Goal: Task Accomplishment & Management: Manage account settings

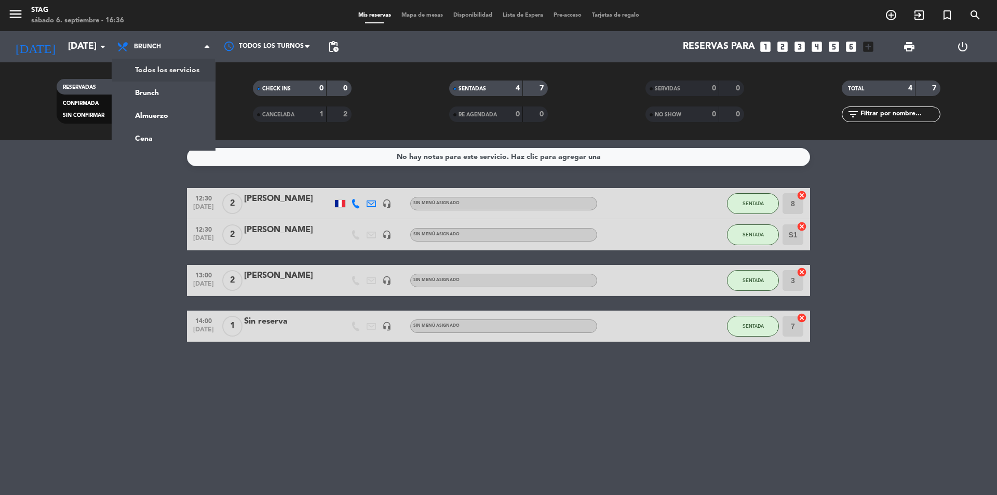
click at [187, 77] on div "menu STAG [DATE] 6. septiembre - 16:36 Mis reservas Mapa de mesas Disponibilida…" at bounding box center [498, 70] width 997 height 140
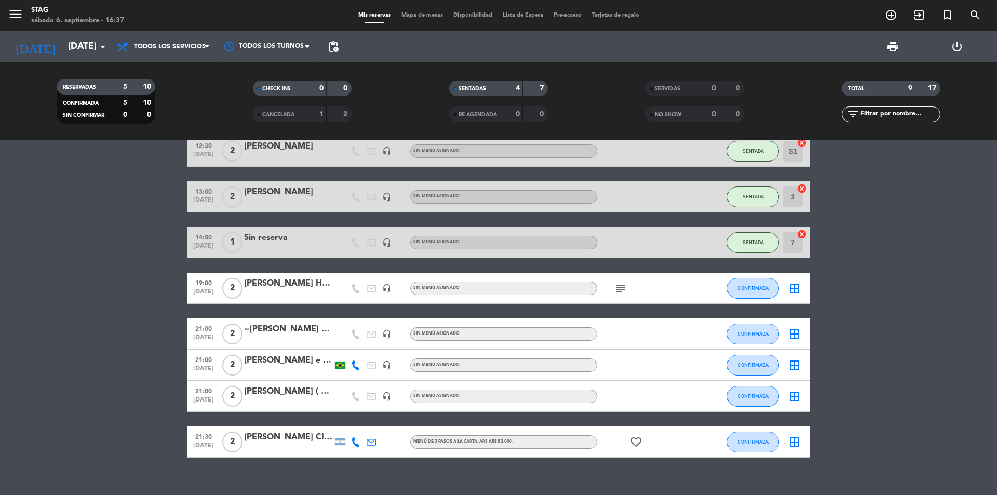
scroll to position [72, 0]
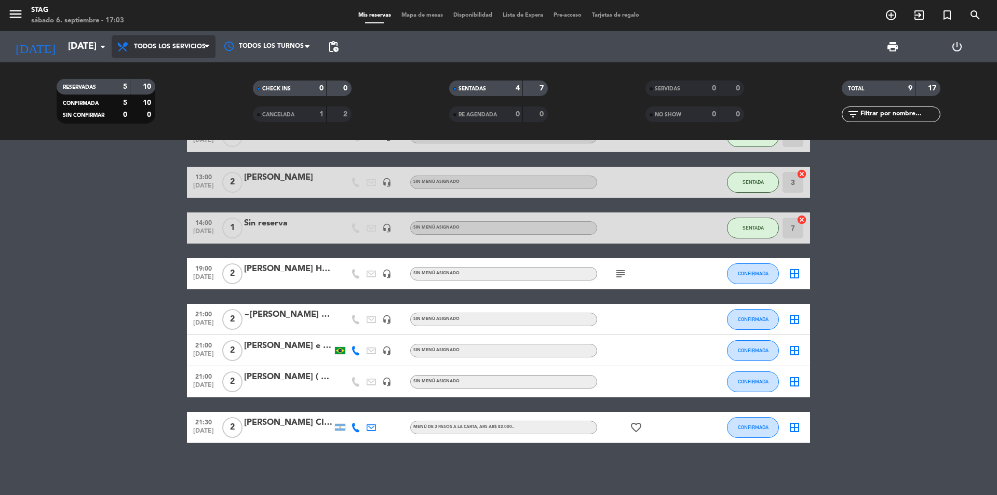
click at [186, 51] on span "Todos los servicios" at bounding box center [164, 46] width 104 height 23
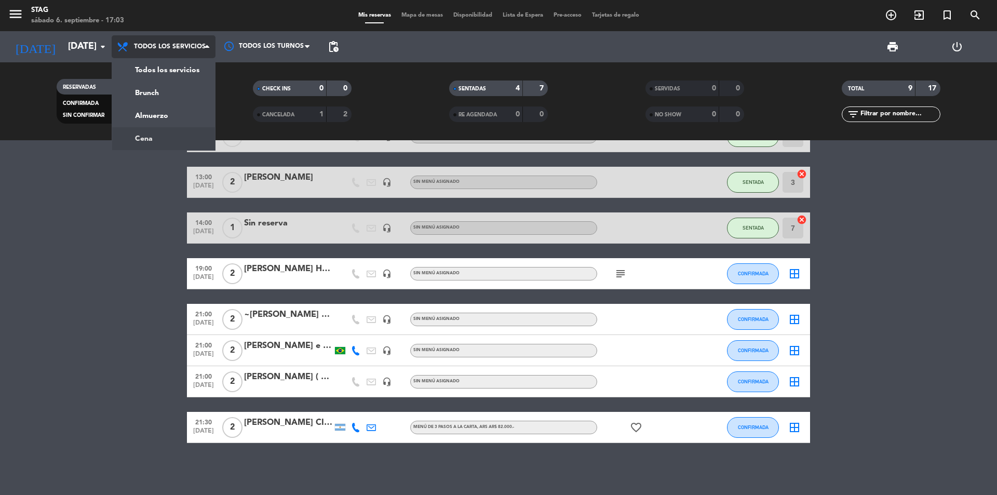
click at [157, 139] on div "menu STAG [DATE] 6. septiembre - 17:03 Mis reservas Mapa de mesas Disponibilida…" at bounding box center [498, 70] width 997 height 140
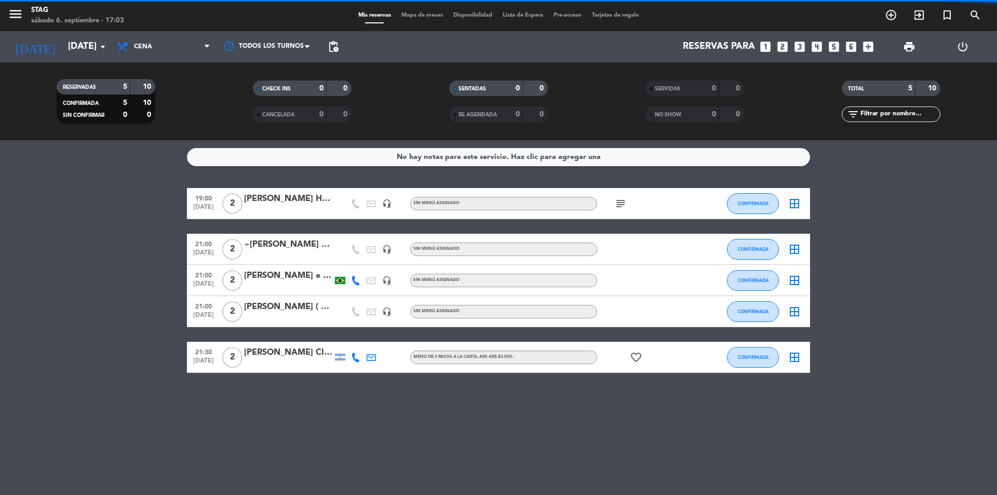
scroll to position [0, 0]
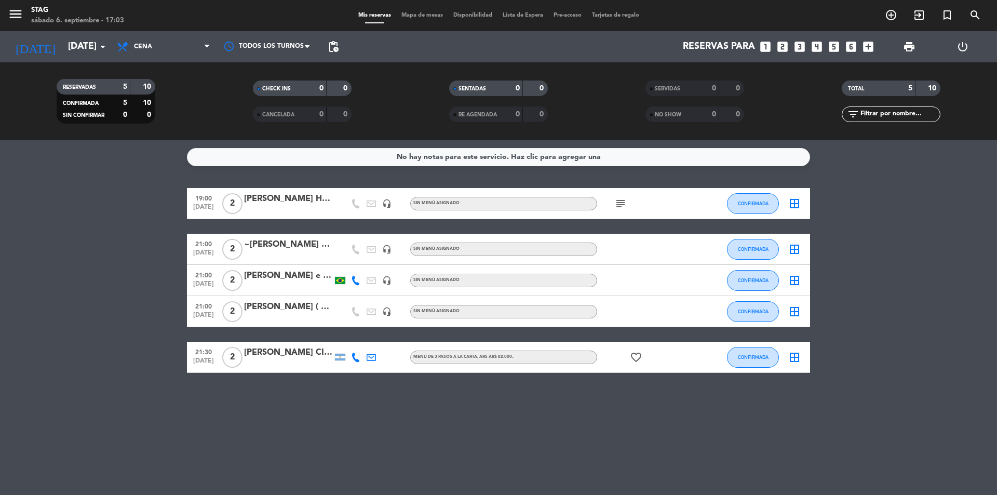
click at [228, 204] on span "2" at bounding box center [232, 203] width 20 height 21
click at [620, 201] on icon "subject" at bounding box center [621, 203] width 12 height 12
click at [227, 248] on span "2" at bounding box center [232, 249] width 20 height 21
click at [236, 282] on span "2" at bounding box center [232, 280] width 20 height 21
click at [236, 302] on span "2" at bounding box center [232, 311] width 20 height 21
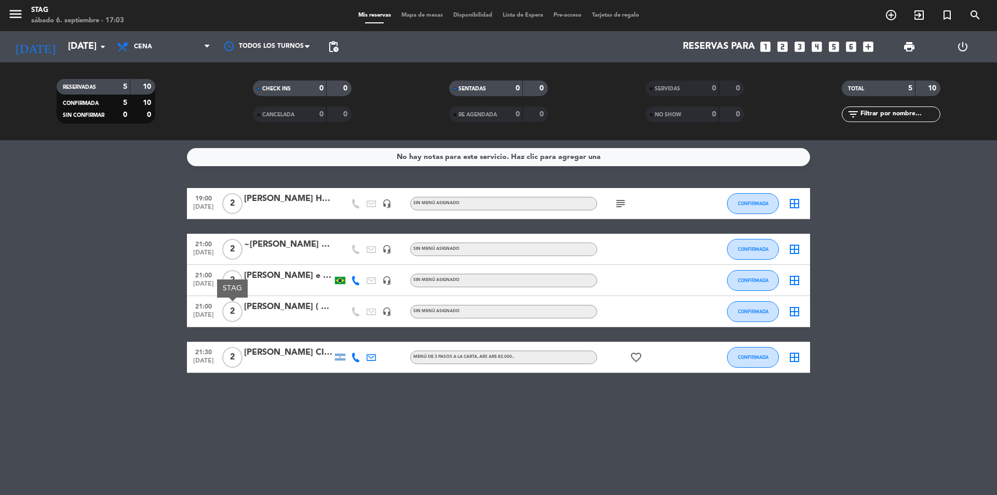
click at [229, 364] on span "2" at bounding box center [232, 357] width 20 height 21
click at [910, 40] on span "print" at bounding box center [909, 46] width 21 height 21
click at [906, 56] on span "print" at bounding box center [909, 46] width 21 height 21
click at [909, 48] on span "print" at bounding box center [909, 47] width 12 height 12
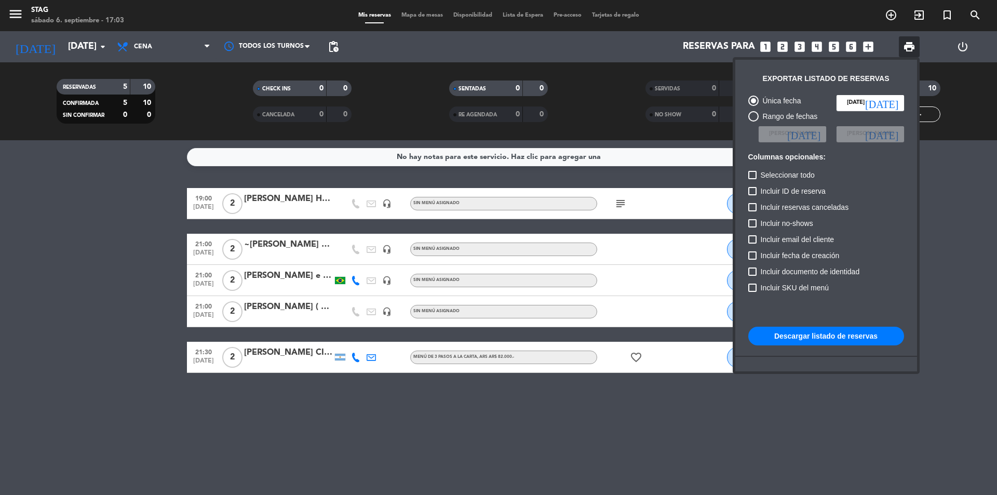
click at [804, 340] on button "Descargar listado de reservas" at bounding box center [827, 336] width 156 height 19
drag, startPoint x: 654, startPoint y: 440, endPoint x: 712, endPoint y: 433, distance: 58.6
click at [660, 440] on div at bounding box center [498, 247] width 997 height 495
